Goal: Information Seeking & Learning: Learn about a topic

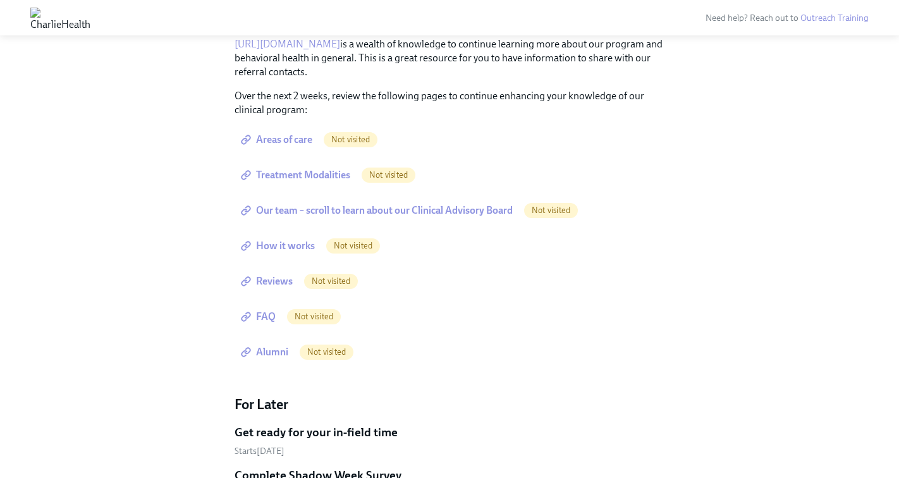
scroll to position [524, 0]
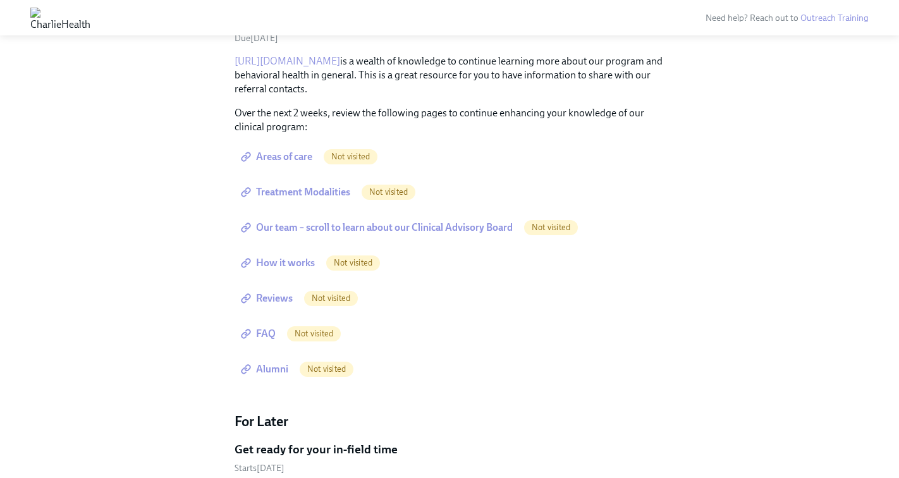
click at [280, 154] on span "Areas of care" at bounding box center [277, 156] width 69 height 13
click at [336, 194] on span "Treatment Modalities" at bounding box center [296, 192] width 107 height 13
click at [434, 224] on span "Our team – scroll to learn about our Clinical Advisory Board" at bounding box center [377, 227] width 269 height 13
click at [296, 263] on span "How it works" at bounding box center [278, 263] width 71 height 13
click at [276, 300] on span "Reviews" at bounding box center [267, 298] width 49 height 13
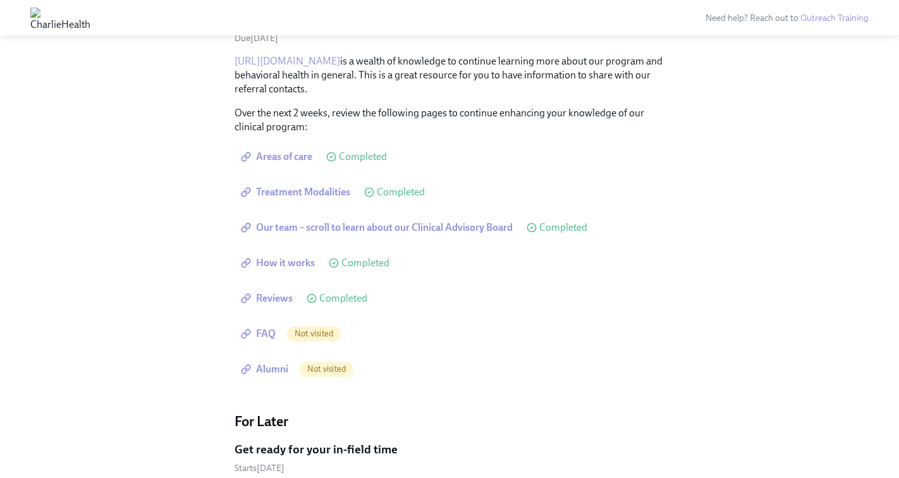
click at [259, 338] on span "FAQ" at bounding box center [259, 333] width 32 height 13
click at [267, 367] on span "Alumni" at bounding box center [265, 369] width 45 height 13
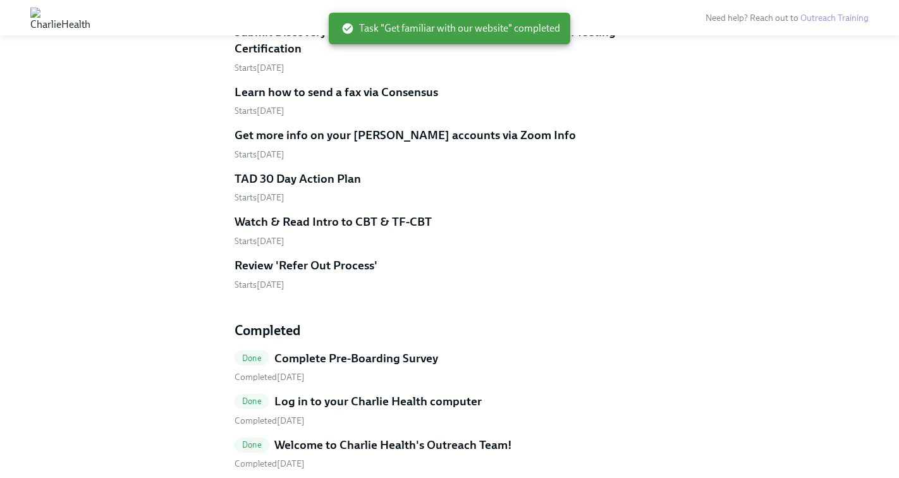
scroll to position [312, 0]
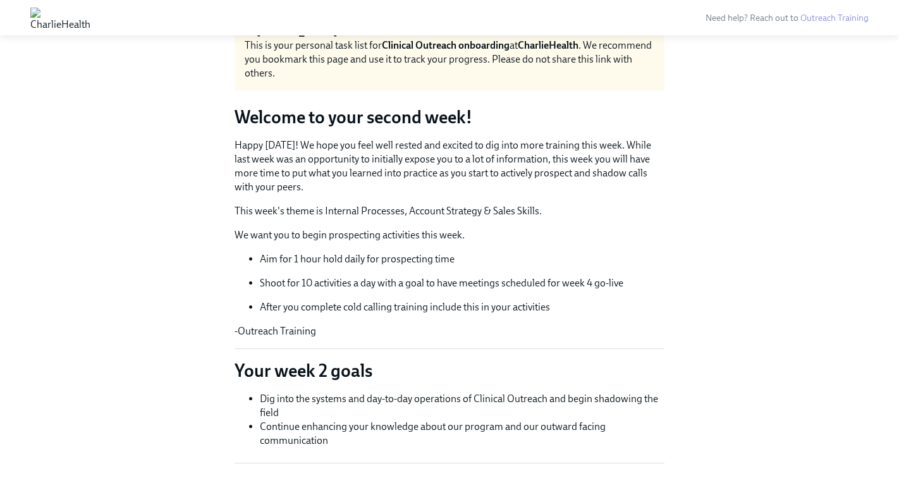
scroll to position [61, 0]
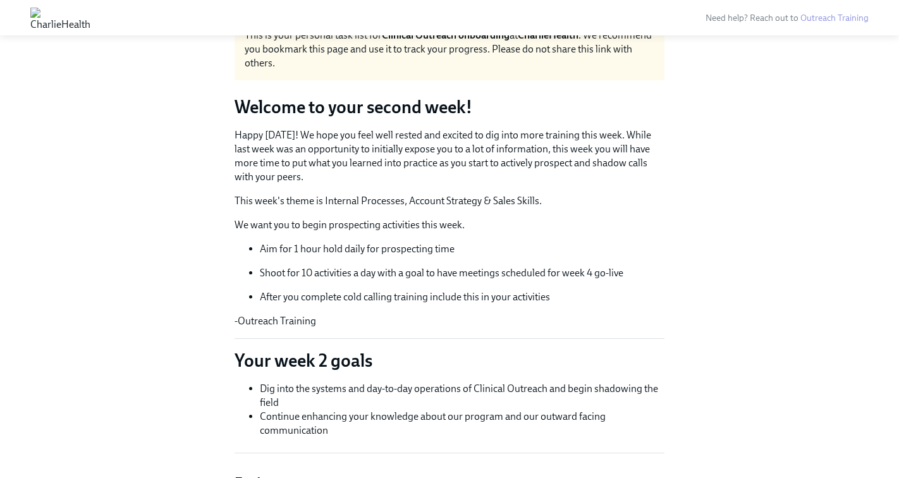
click at [90, 20] on img at bounding box center [60, 18] width 60 height 20
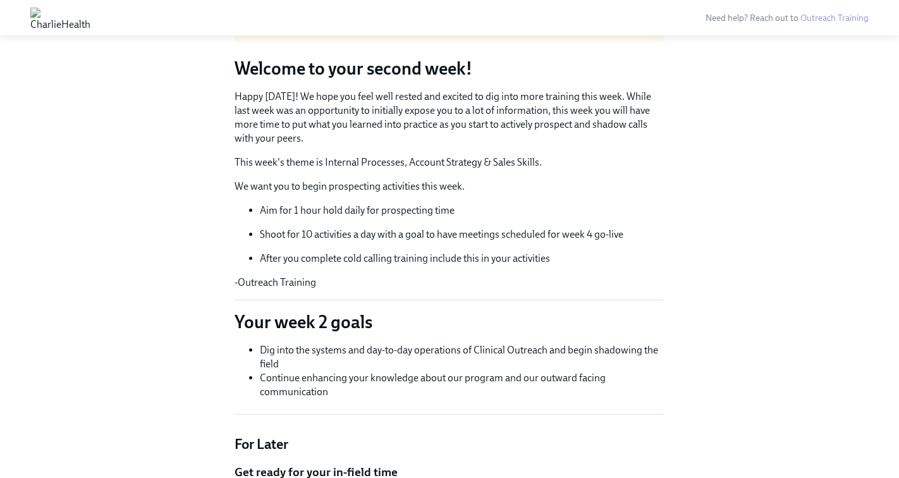
scroll to position [0, 0]
